Goal: Information Seeking & Learning: Learn about a topic

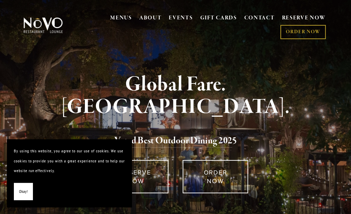
click at [24, 187] on span "Okay!" at bounding box center [23, 192] width 9 height 10
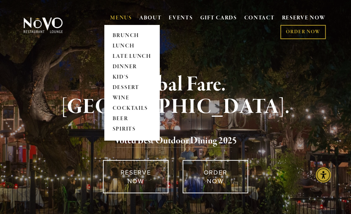
click at [110, 21] on link "MENUS" at bounding box center [121, 18] width 22 height 7
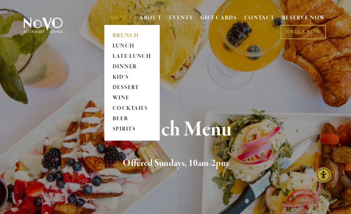
click at [110, 17] on link "MENUS" at bounding box center [121, 18] width 22 height 7
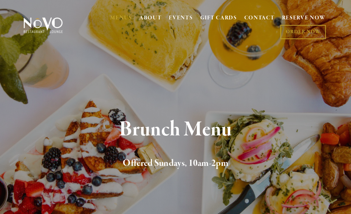
click at [106, 66] on section "Brunch Menu Offered Sundays, 10am-2pm" at bounding box center [175, 108] width 351 height 216
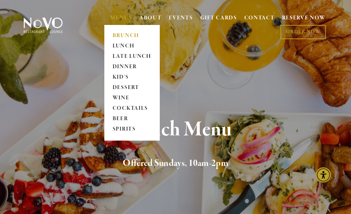
click at [110, 21] on link "MENUS" at bounding box center [121, 18] width 22 height 7
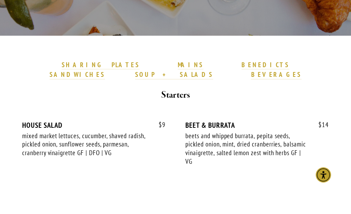
scroll to position [138, 0]
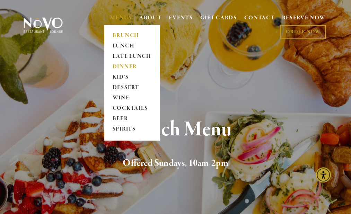
click at [110, 66] on link "DINNER" at bounding box center [131, 67] width 43 height 10
click at [110, 97] on link "WINE" at bounding box center [131, 98] width 43 height 10
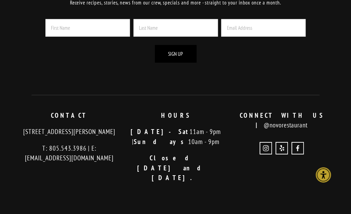
scroll to position [2024, 0]
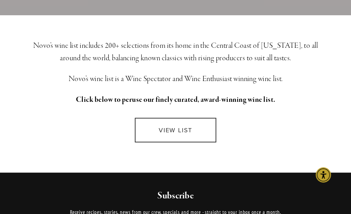
scroll to position [189, 0]
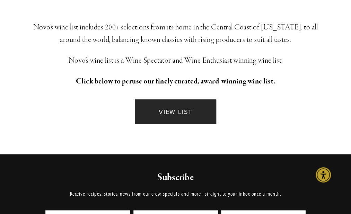
click at [179, 113] on link "VIEW LIST" at bounding box center [175, 111] width 81 height 25
